Goal: Navigation & Orientation: Go to known website

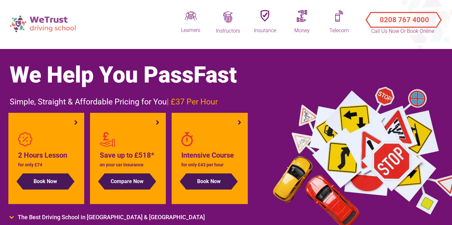
click at [43, 20] on img at bounding box center [43, 23] width 74 height 23
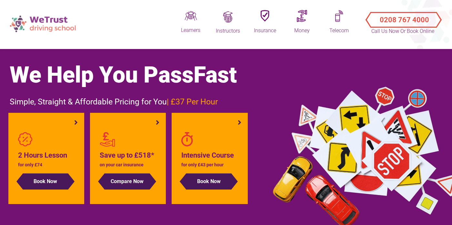
click at [52, 23] on img at bounding box center [43, 23] width 74 height 23
